Goal: Information Seeking & Learning: Learn about a topic

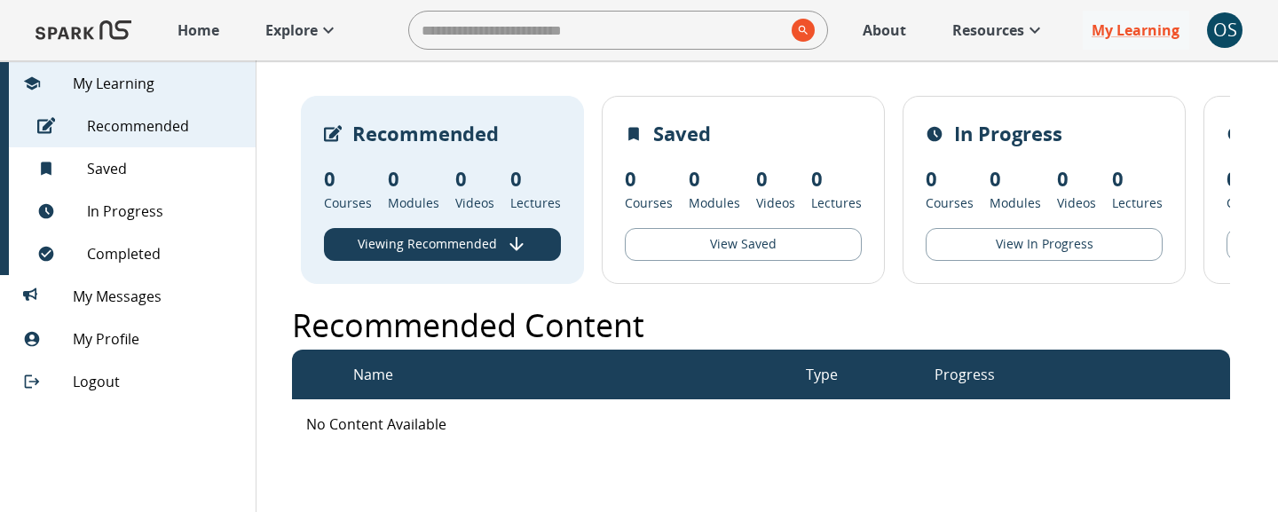
click at [193, 40] on p "Home" at bounding box center [198, 30] width 42 height 21
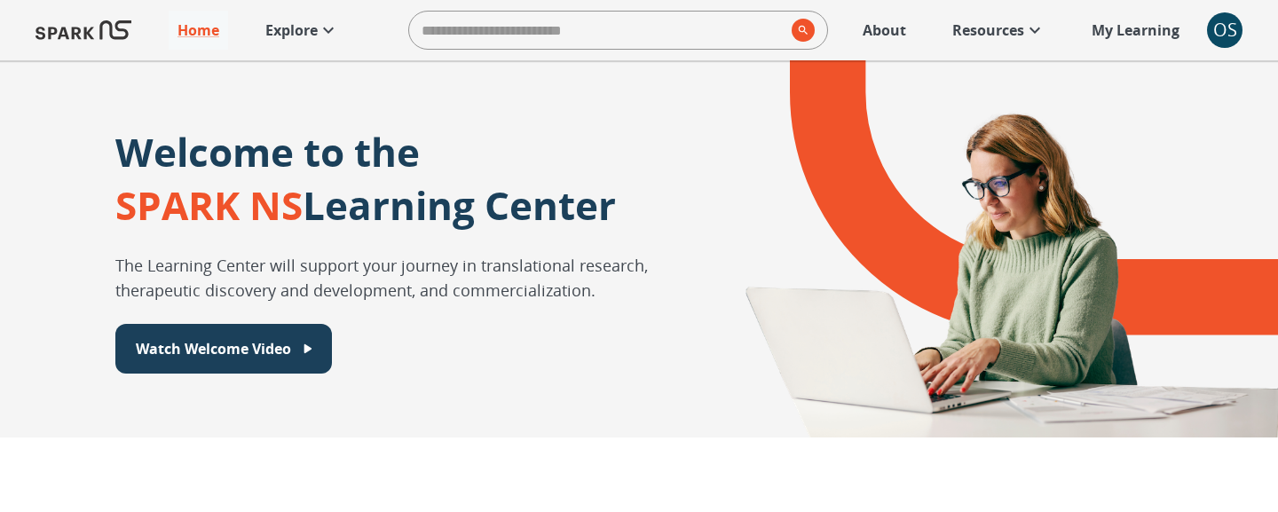
click at [311, 37] on p "Explore" at bounding box center [291, 30] width 52 height 21
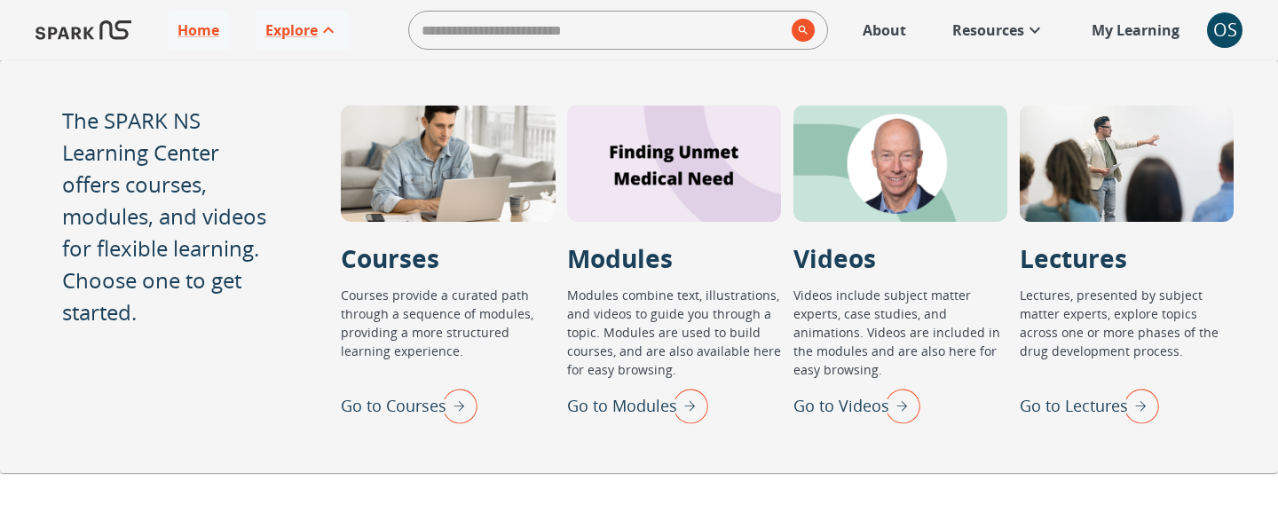
click at [1085, 399] on p "Go to Lectures" at bounding box center [1074, 406] width 108 height 24
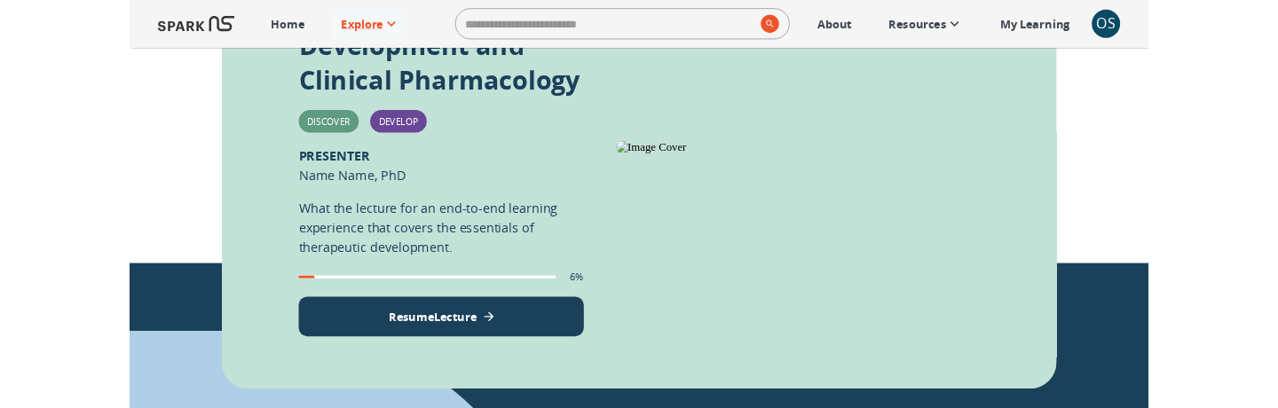
scroll to position [554, 0]
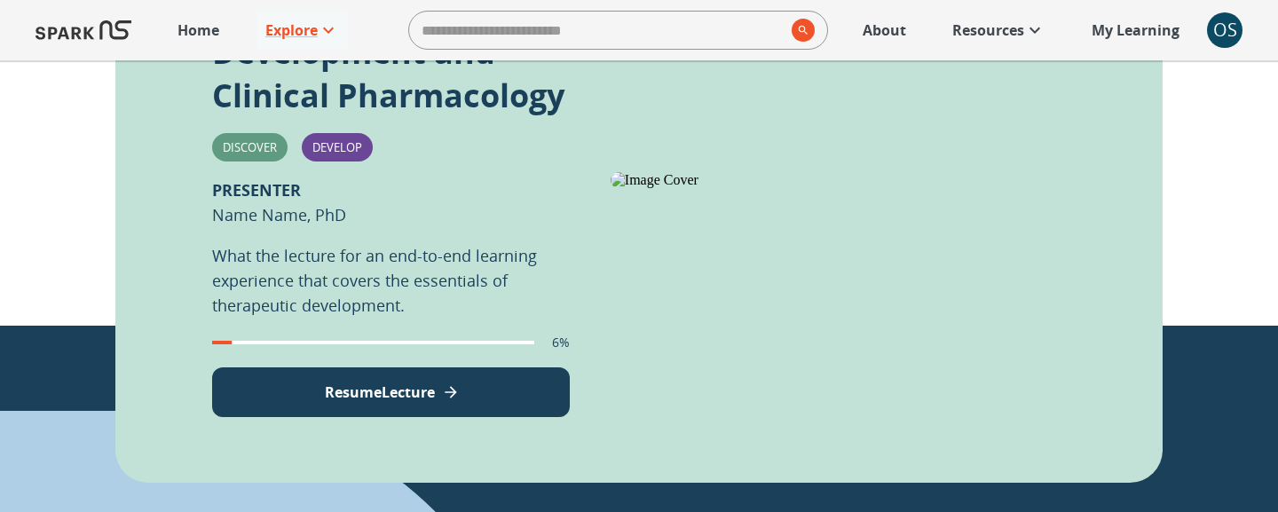
click at [286, 399] on button "Resume Lecture" at bounding box center [391, 392] width 358 height 50
